Goal: Navigation & Orientation: Find specific page/section

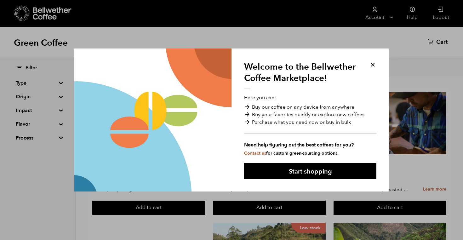
click at [374, 66] on button at bounding box center [372, 64] width 7 height 7
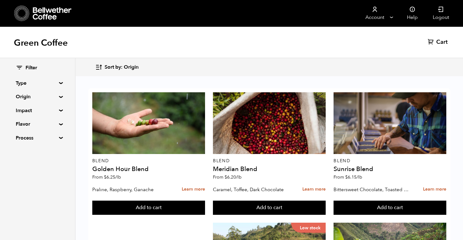
scroll to position [393, 0]
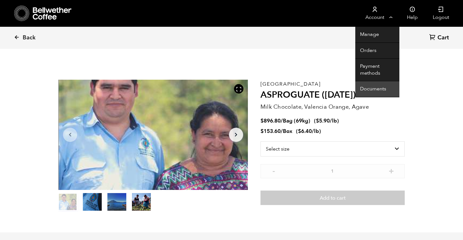
click at [369, 87] on link "Documents" at bounding box center [377, 89] width 44 height 16
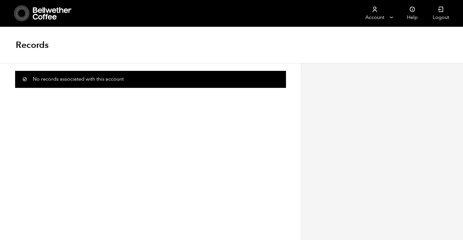
click at [46, 14] on icon at bounding box center [52, 13] width 39 height 13
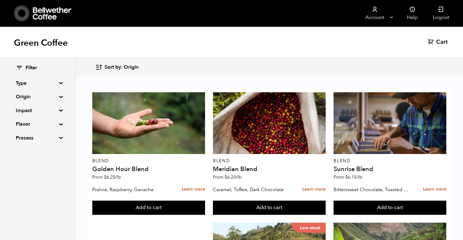
scroll to position [647, 0]
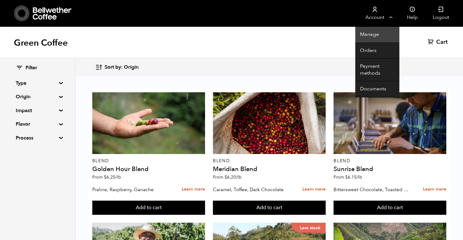
click at [381, 33] on link "Manage" at bounding box center [377, 35] width 44 height 16
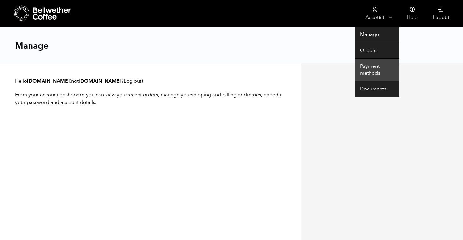
click at [373, 71] on link "Payment methods" at bounding box center [377, 70] width 44 height 23
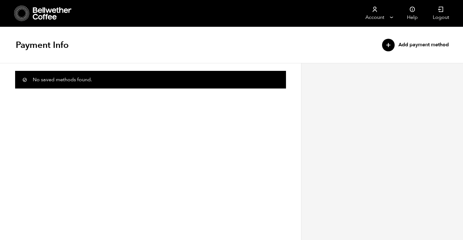
click at [33, 7] on icon at bounding box center [52, 13] width 39 height 13
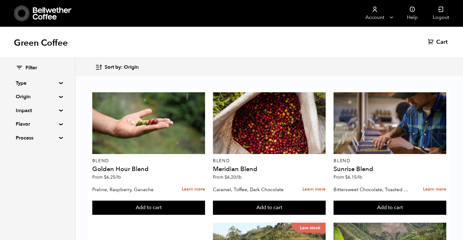
click at [23, 17] on icon at bounding box center [23, 17] width 0 height 0
